Goal: Task Accomplishment & Management: Complete application form

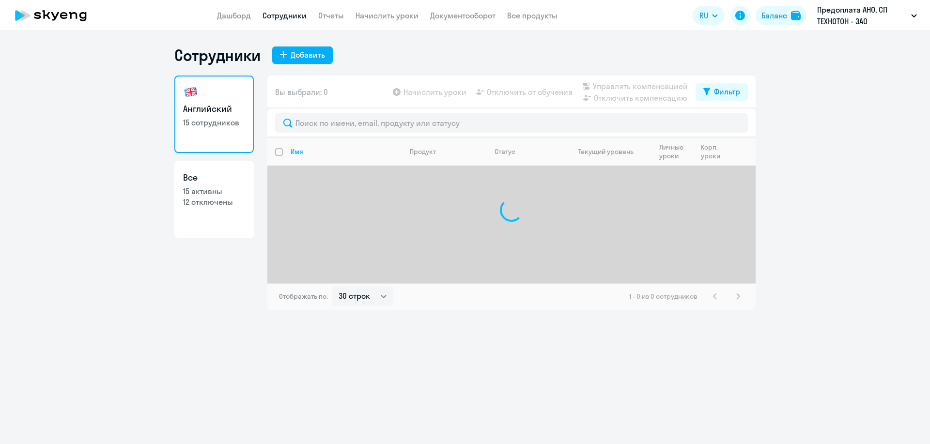
select select "30"
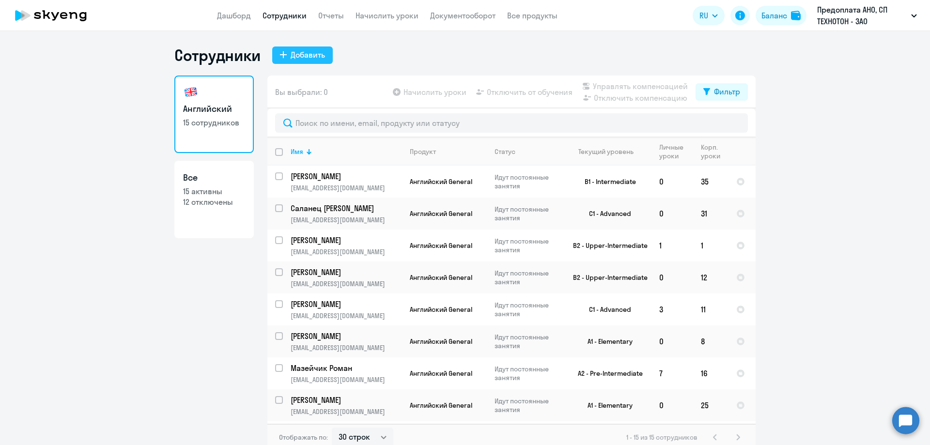
click at [291, 54] on div "Добавить" at bounding box center [308, 55] width 34 height 12
select select "english_adult_not_native_speaker"
select select "3"
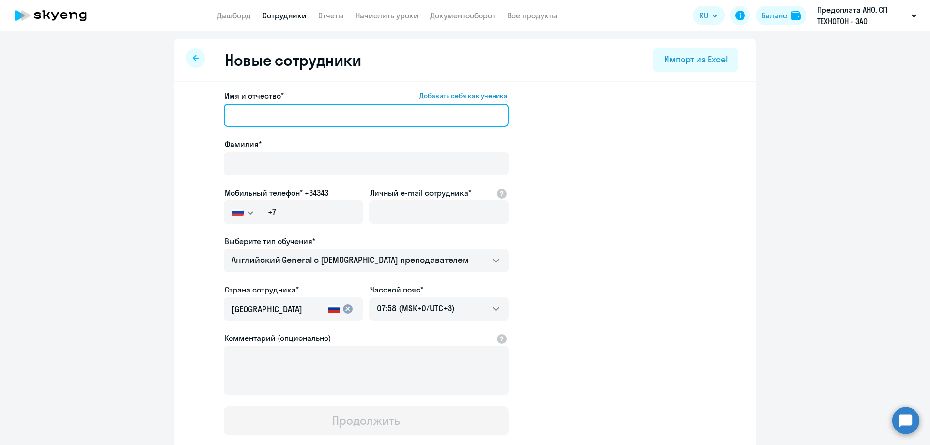
click at [268, 113] on input "Имя и отчество* Добавить себя как ученика" at bounding box center [366, 115] width 285 height 23
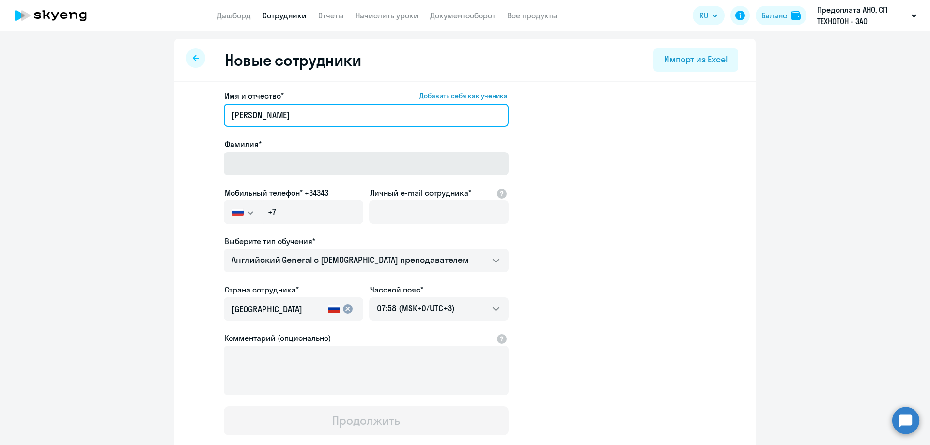
type input "[PERSON_NAME]"
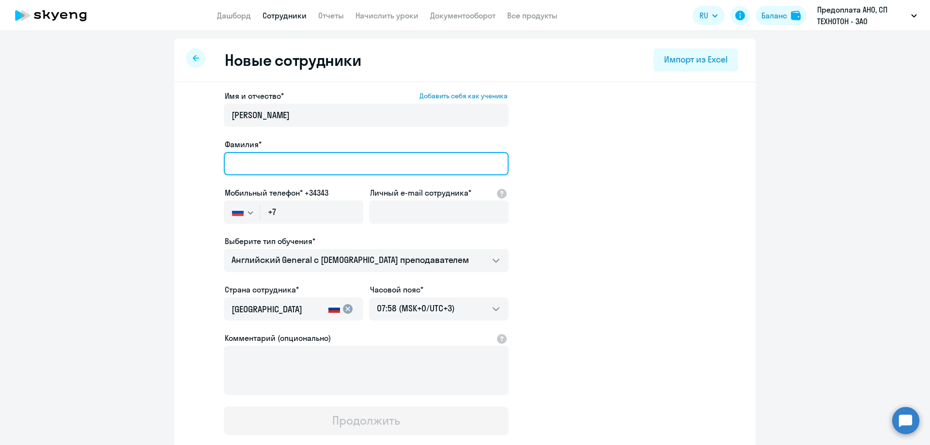
click at [235, 163] on input "Фамилия*" at bounding box center [366, 163] width 285 height 23
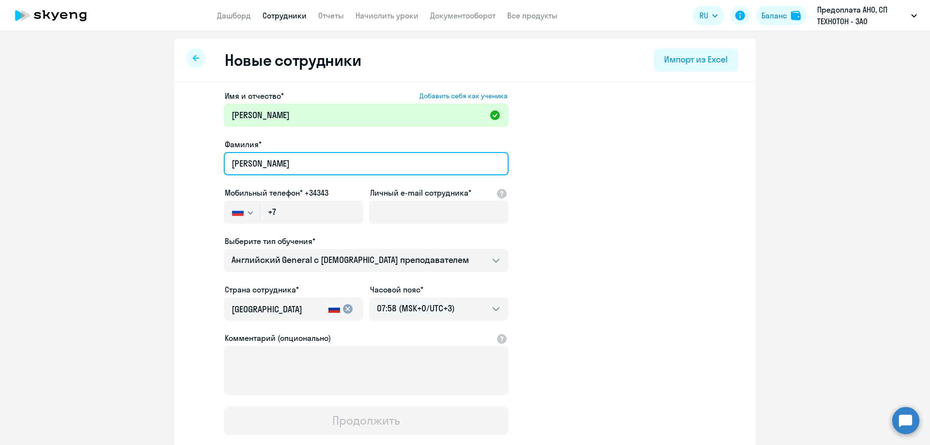
type input "[PERSON_NAME]"
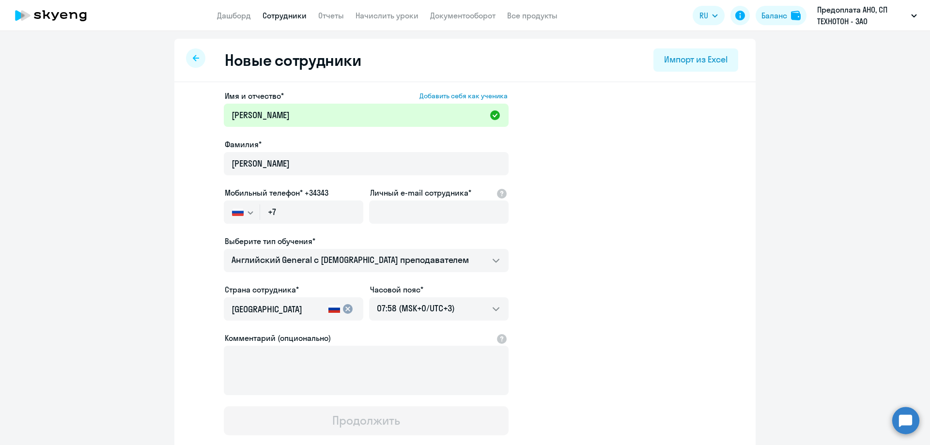
click at [248, 211] on icon "button" at bounding box center [251, 212] width 6 height 3
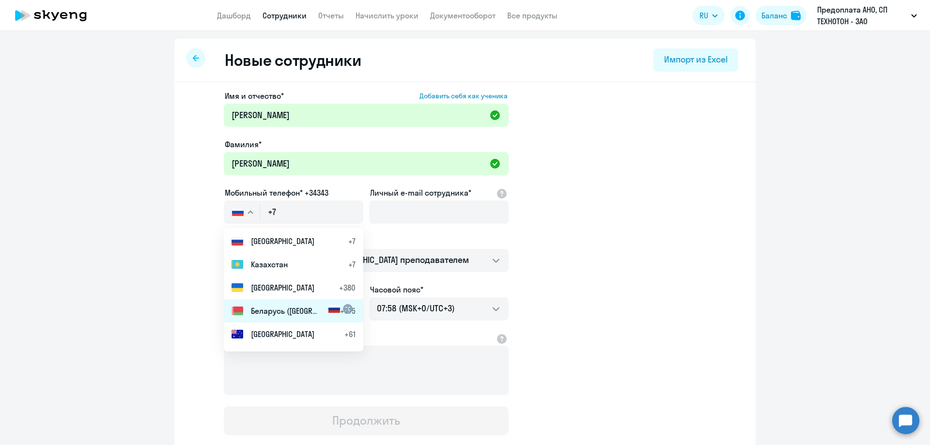
click at [269, 311] on span "Беларусь ([GEOGRAPHIC_DATA])" at bounding box center [285, 311] width 68 height 12
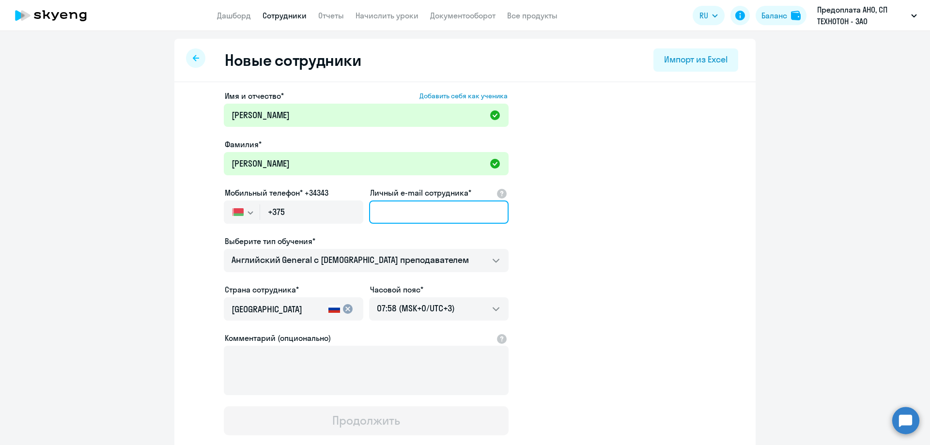
click at [403, 214] on input "Личный e-mail сотрудника*" at bounding box center [439, 212] width 140 height 23
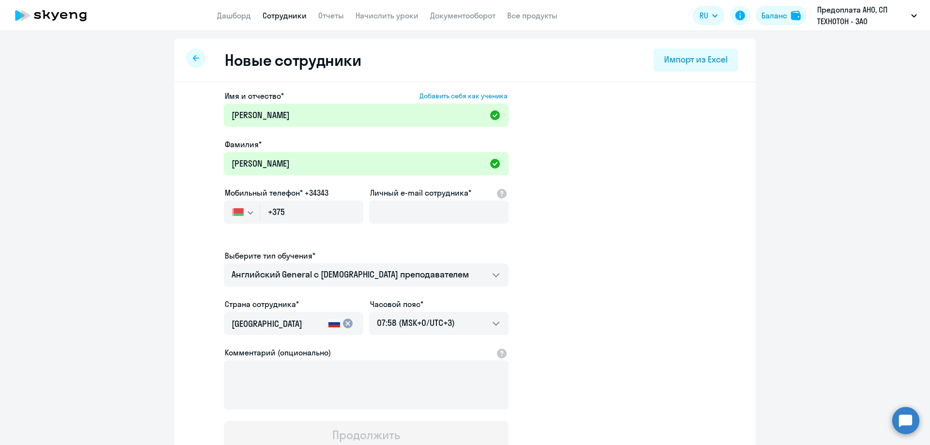
click at [675, 241] on app-new-student-form "Имя и отчество* Добавить себя как ученика [PERSON_NAME]* [PERSON_NAME] Мобильны…" at bounding box center [465, 270] width 551 height 360
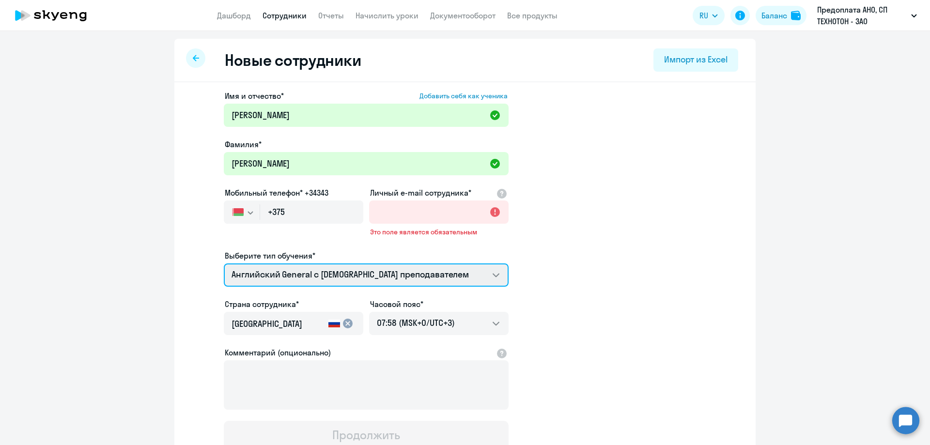
click at [491, 275] on select "Премиум [DEMOGRAPHIC_DATA] с русскоговорящим преподавателем Английский General …" at bounding box center [366, 275] width 285 height 23
click at [606, 301] on app-new-student-form "Имя и отчество* Добавить себя как ученика [PERSON_NAME]* [PERSON_NAME] Мобильны…" at bounding box center [465, 270] width 551 height 360
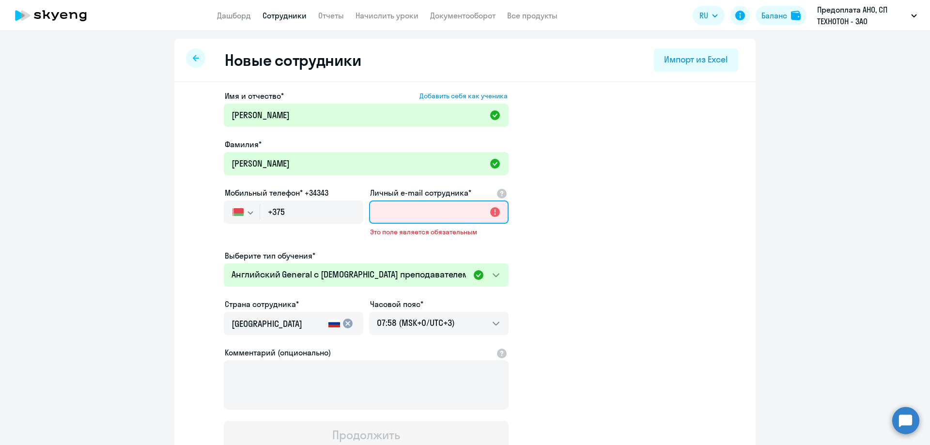
click at [412, 213] on input "Личный e-mail сотрудника*" at bounding box center [439, 212] width 140 height 23
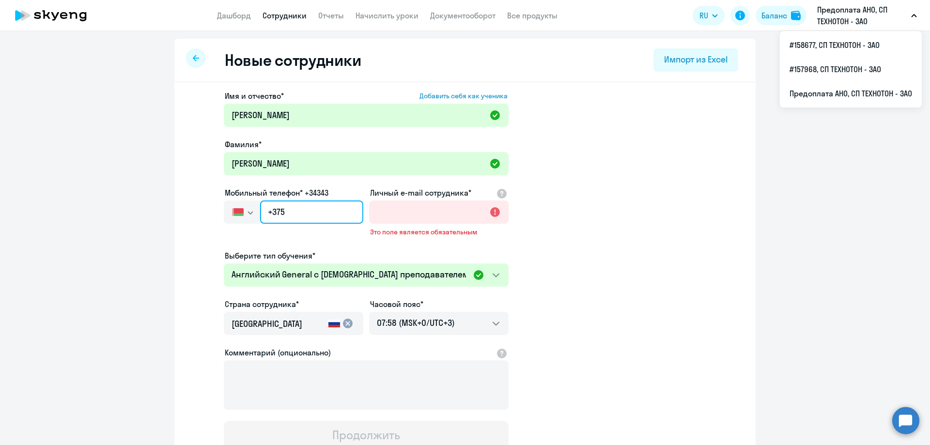
click at [309, 213] on input "+375" at bounding box center [311, 212] width 103 height 23
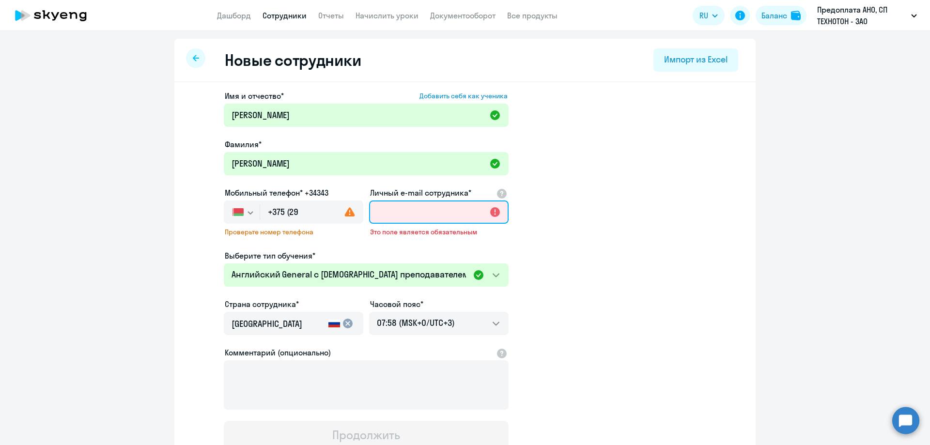
click at [419, 210] on input "Личный e-mail сотрудника*" at bounding box center [439, 212] width 140 height 23
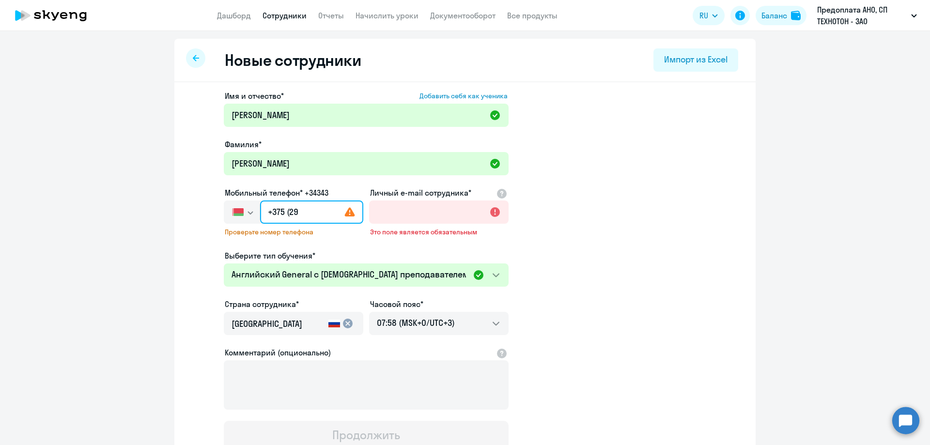
click at [304, 207] on input "+375 (29" at bounding box center [311, 212] width 103 height 23
type input "+375"
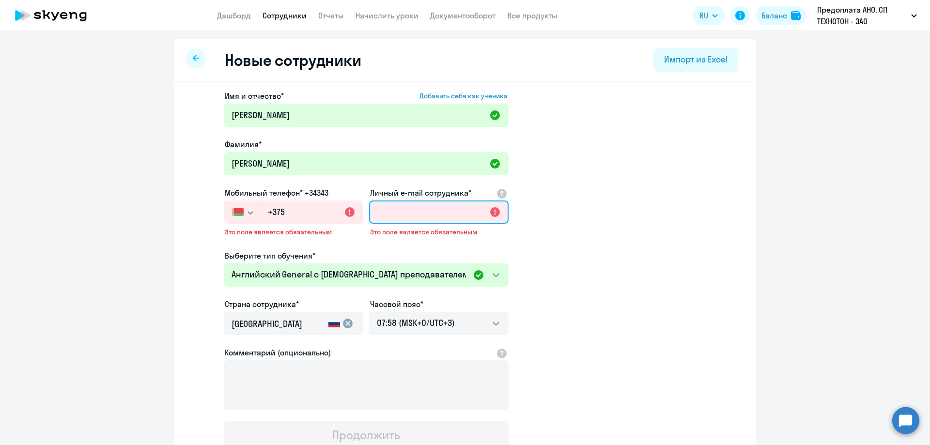
click at [416, 212] on input "Личный e-mail сотрудника*" at bounding box center [439, 212] width 140 height 23
click at [686, 285] on app-new-student-form "Имя и отчество* Добавить себя как ученика [PERSON_NAME]* [PERSON_NAME] Мобильны…" at bounding box center [465, 270] width 551 height 360
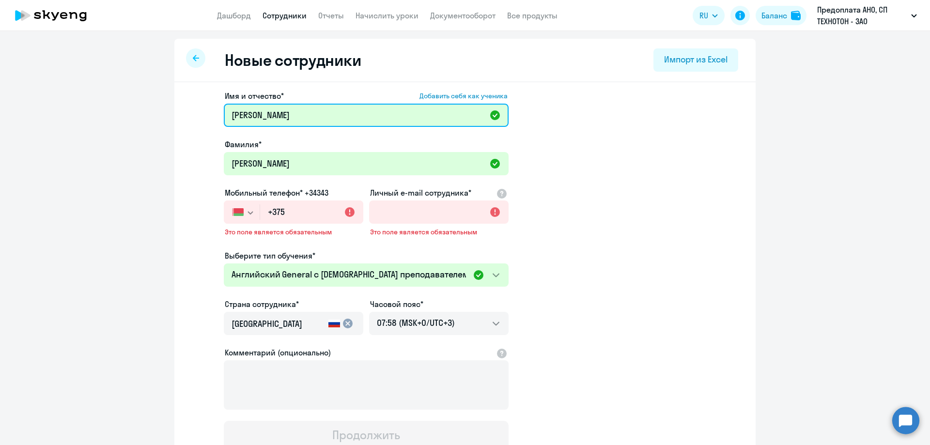
click at [299, 119] on input "[PERSON_NAME]" at bounding box center [366, 115] width 285 height 23
type input "[PERSON_NAME]"
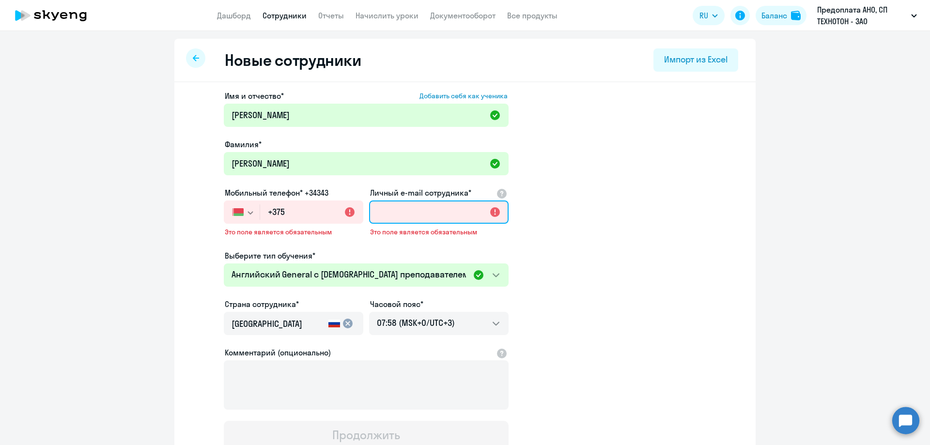
click at [394, 214] on input "Личный e-mail сотрудника*" at bounding box center [439, 212] width 140 height 23
type input "2"
type input "[EMAIL_ADDRESS][DOMAIN_NAME]"
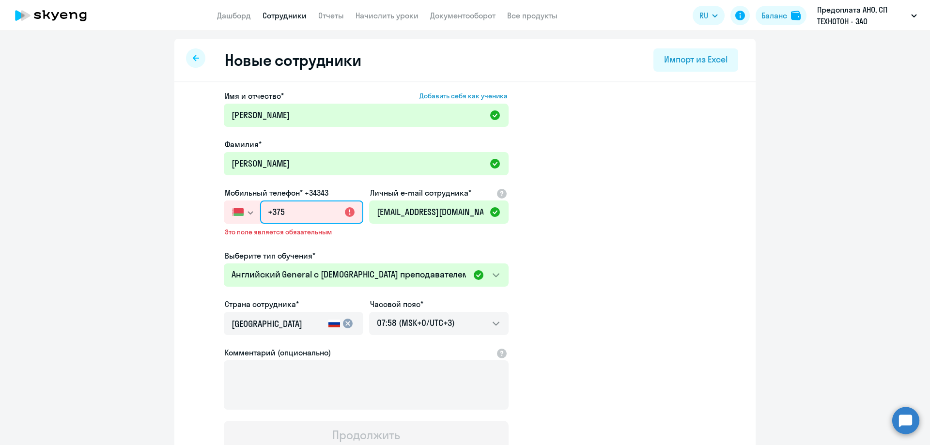
click at [300, 211] on input "+375" at bounding box center [311, 212] width 103 height 23
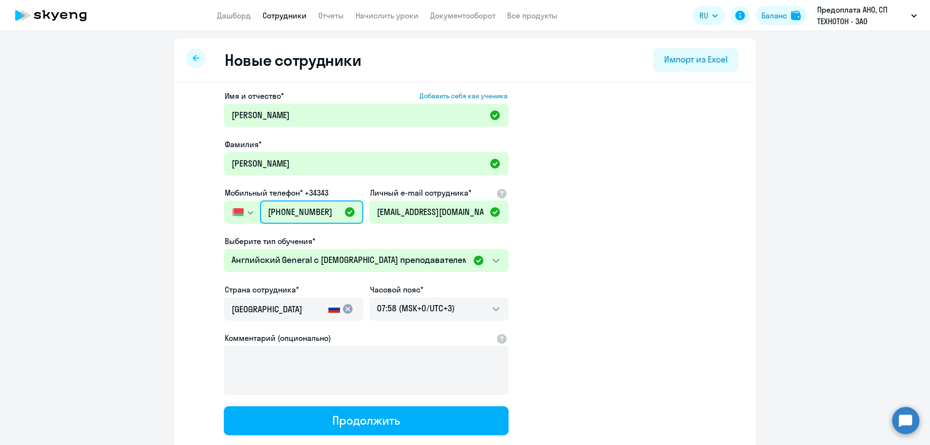
type input "[PHONE_NUMBER]"
click at [678, 265] on app-new-student-form "Имя и отчество* Добавить себя как ученика [PERSON_NAME]* [PERSON_NAME] Мобильны…" at bounding box center [465, 263] width 551 height 346
click at [318, 310] on input "[GEOGRAPHIC_DATA]" at bounding box center [278, 309] width 93 height 13
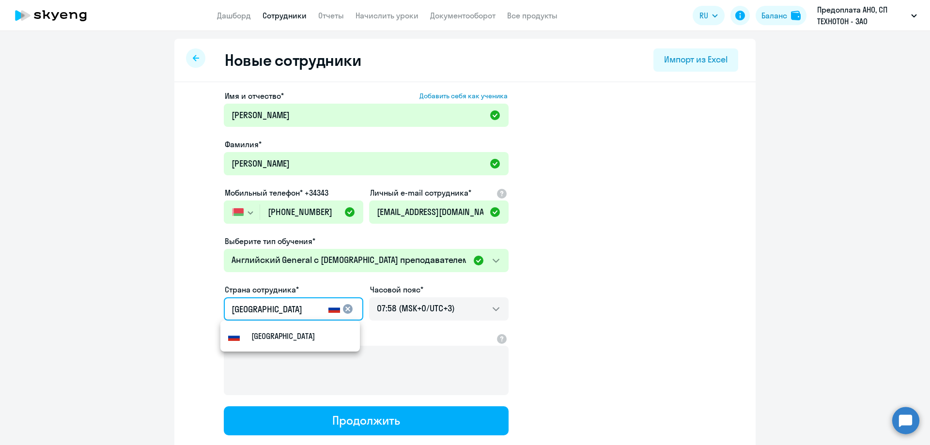
drag, startPoint x: 287, startPoint y: 309, endPoint x: 201, endPoint y: 309, distance: 86.3
click at [201, 309] on app-new-student-form "Имя и отчество* Добавить себя как ученика [PERSON_NAME]* [PERSON_NAME] Мобильны…" at bounding box center [465, 263] width 551 height 346
type input ","
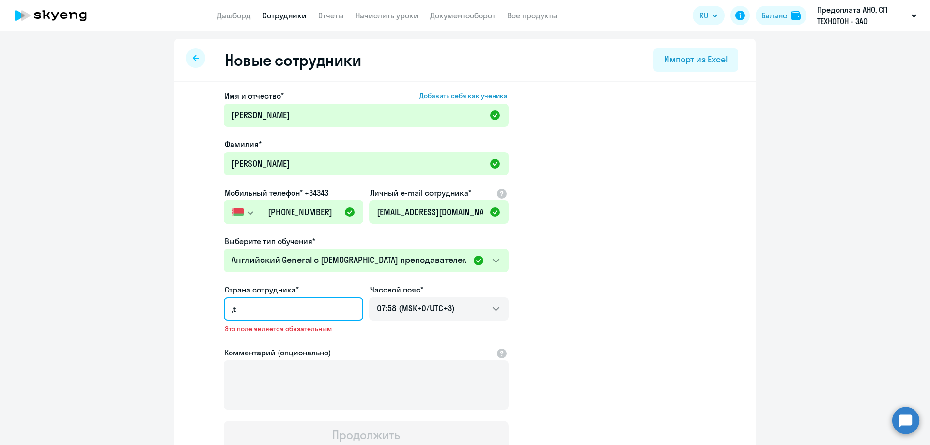
type input ","
click at [286, 339] on mat-option "Flag of [GEOGRAPHIC_DATA] [GEOGRAPHIC_DATA]" at bounding box center [291, 336] width 140 height 23
type input "Беларусь"
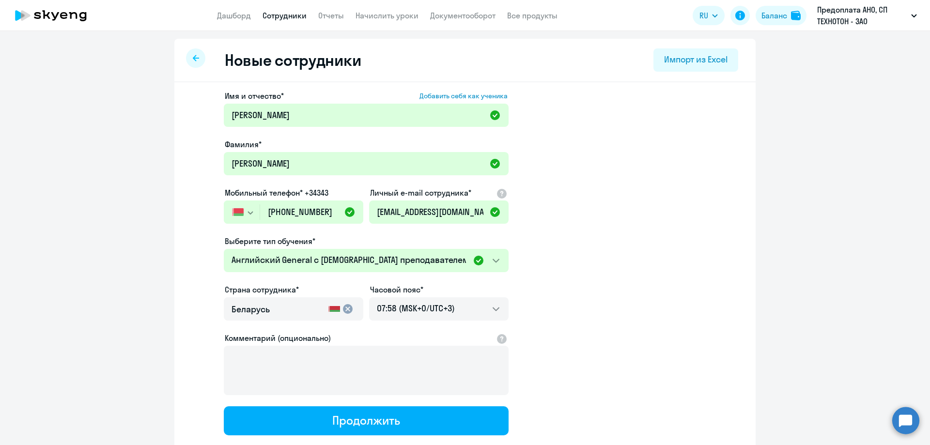
click at [669, 259] on app-new-student-form "Имя и отчество* Добавить себя как ученика [PERSON_NAME]* [PERSON_NAME] Мобильны…" at bounding box center [465, 263] width 551 height 346
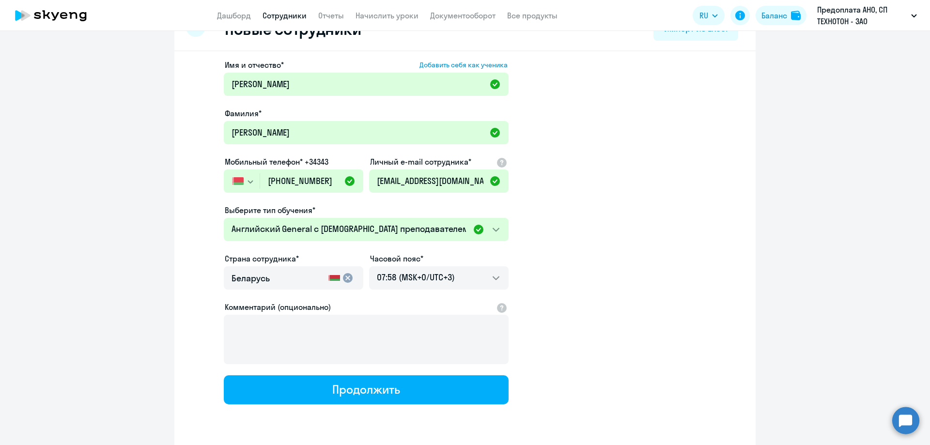
scroll to position [63, 0]
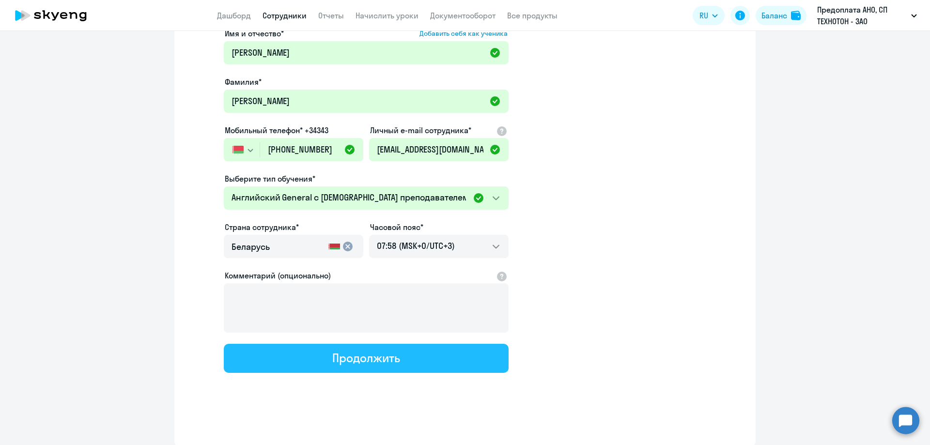
click at [453, 361] on button "Продолжить" at bounding box center [366, 358] width 285 height 29
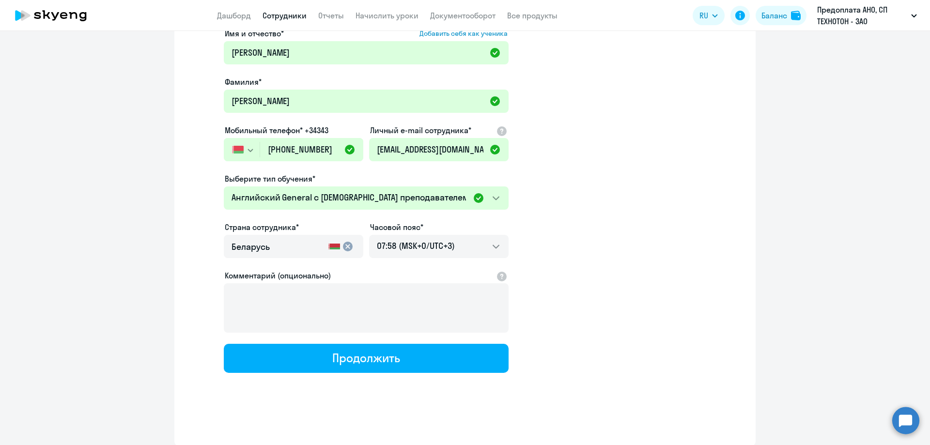
scroll to position [0, 0]
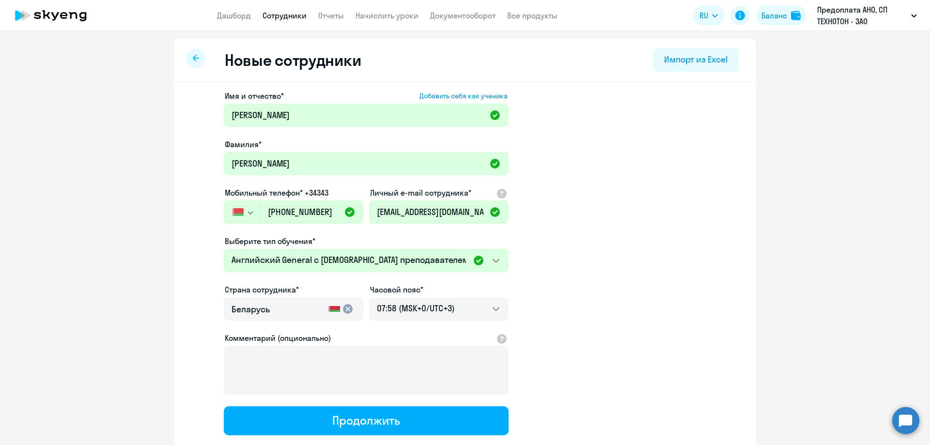
select select "english_adult_not_native_speaker"
select select "3"
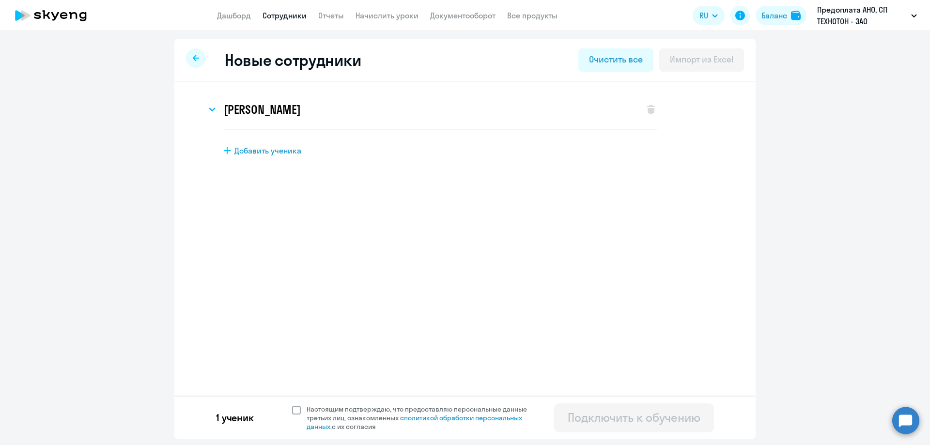
click at [294, 410] on span at bounding box center [296, 410] width 9 height 9
click at [292, 405] on input "Настоящим подтверждаю, что предоставляю персональные данные третьих лиц, ознако…" at bounding box center [292, 405] width 0 height 0
checkbox input "true"
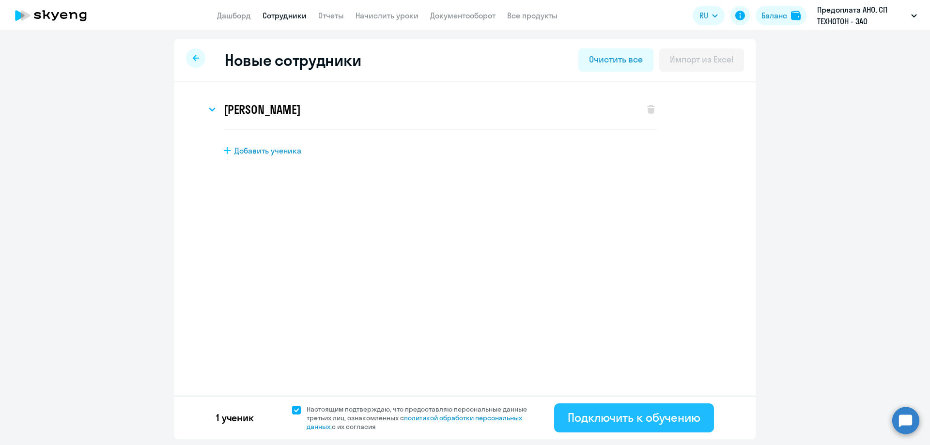
click at [687, 413] on div "Подключить к обучению" at bounding box center [634, 418] width 133 height 16
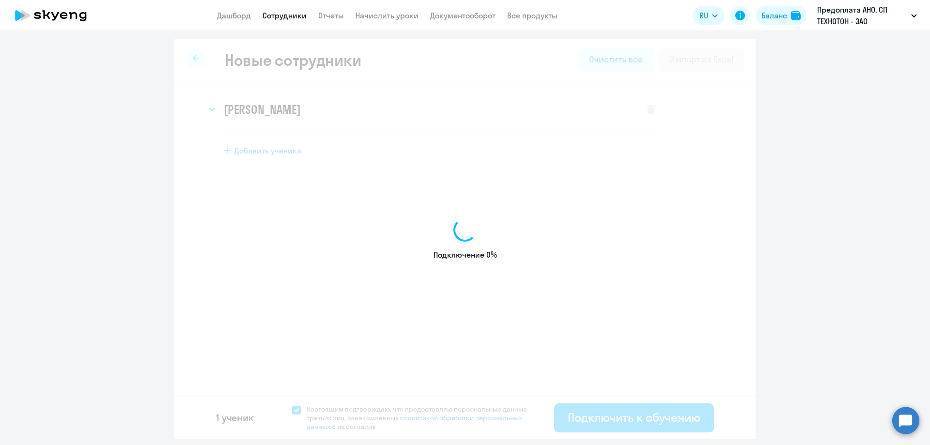
select select "english_adult_not_native_speaker"
select select "3"
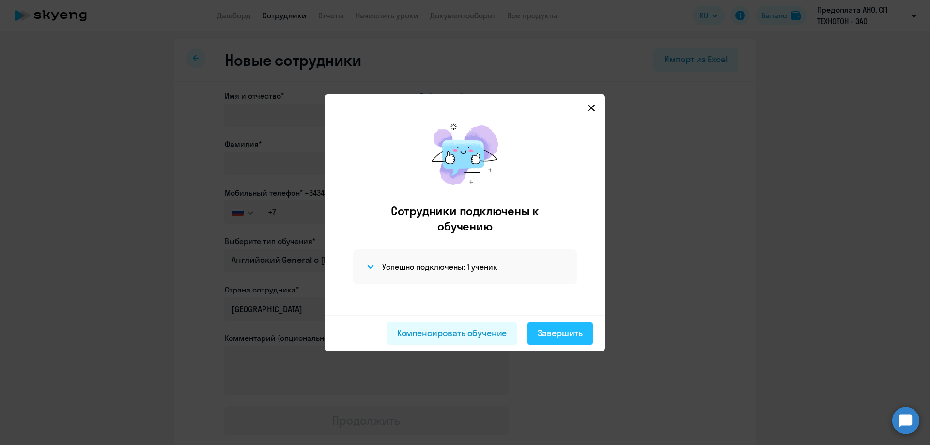
click at [580, 334] on div "Завершить" at bounding box center [560, 333] width 45 height 13
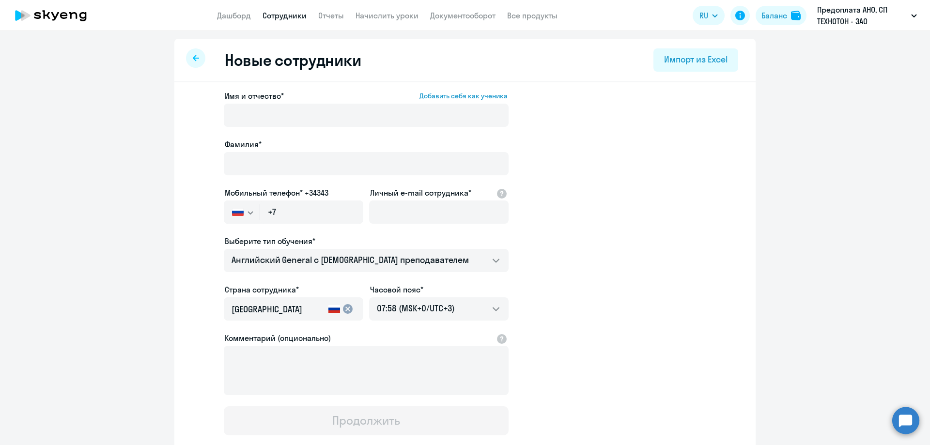
select select "30"
